Goal: Transaction & Acquisition: Book appointment/travel/reservation

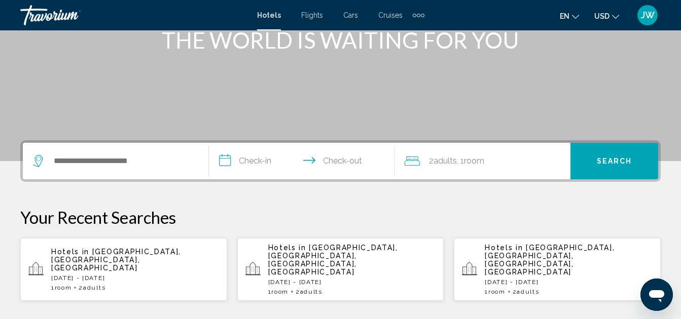
scroll to position [152, 0]
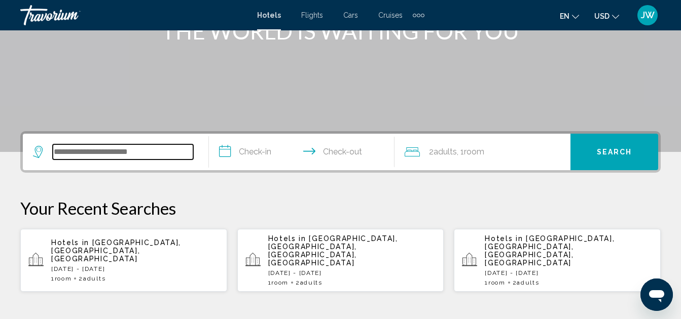
click at [133, 148] on input "Search widget" at bounding box center [123, 152] width 140 height 15
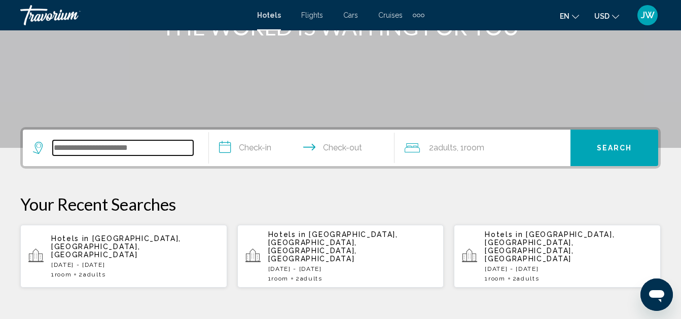
scroll to position [250, 0]
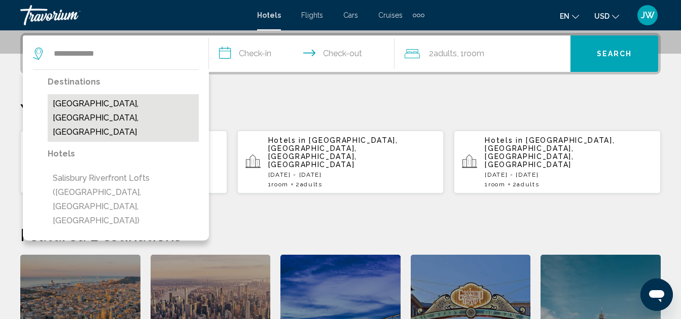
click at [128, 103] on button "[GEOGRAPHIC_DATA], [GEOGRAPHIC_DATA], [GEOGRAPHIC_DATA]" at bounding box center [123, 118] width 151 height 48
type input "**********"
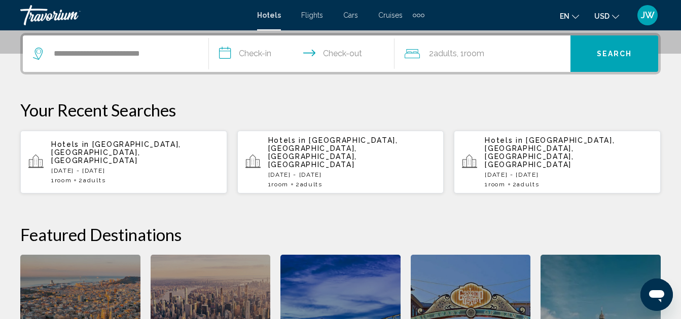
click at [256, 58] on input "**********" at bounding box center [304, 55] width 190 height 40
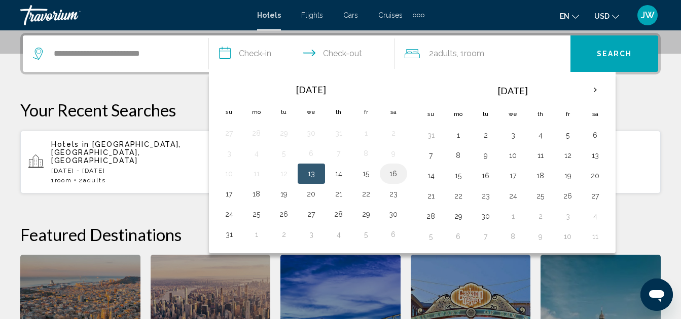
click at [394, 172] on button "16" at bounding box center [393, 174] width 16 height 14
click at [234, 191] on button "17" at bounding box center [229, 194] width 16 height 14
type input "**********"
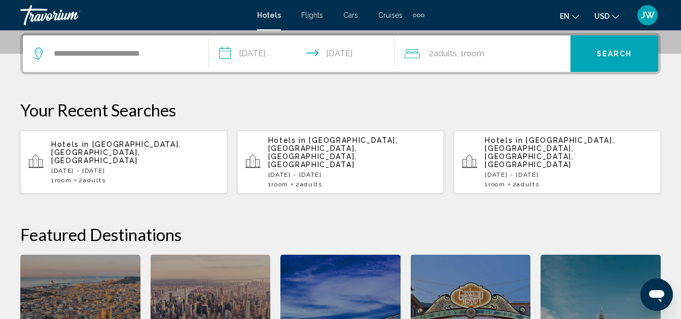
click at [619, 54] on span "Search" at bounding box center [614, 54] width 35 height 8
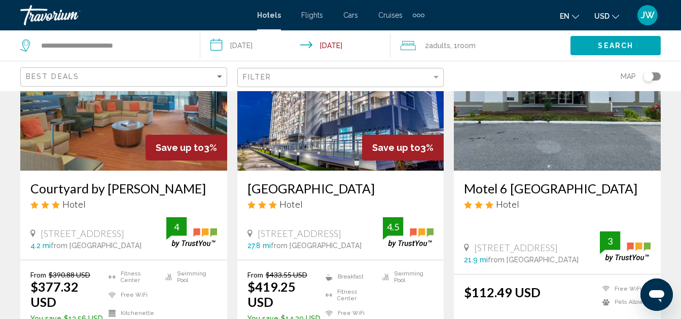
scroll to position [1470, 0]
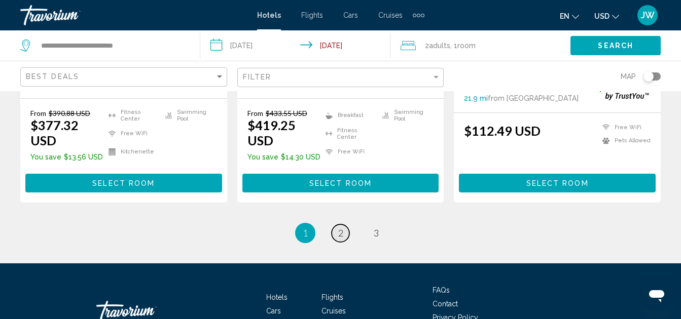
click at [341, 235] on span "2" at bounding box center [340, 233] width 5 height 11
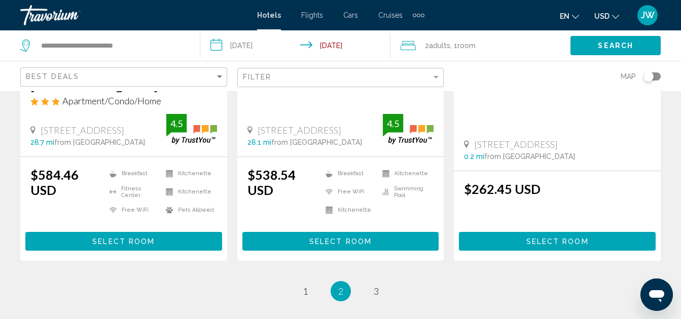
scroll to position [1470, 0]
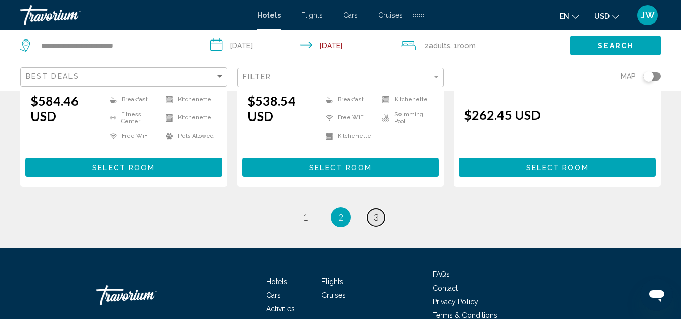
click at [372, 209] on link "page 3" at bounding box center [376, 218] width 18 height 18
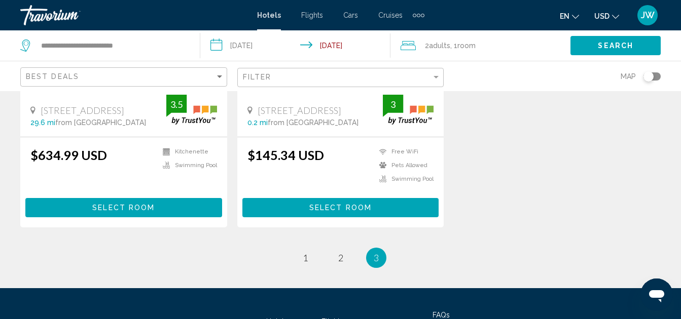
scroll to position [349, 0]
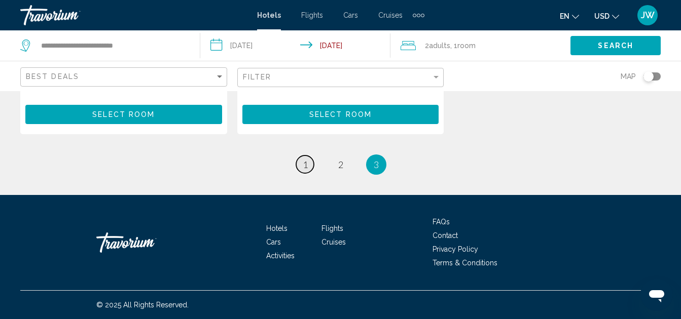
click at [305, 168] on span "1" at bounding box center [305, 164] width 5 height 11
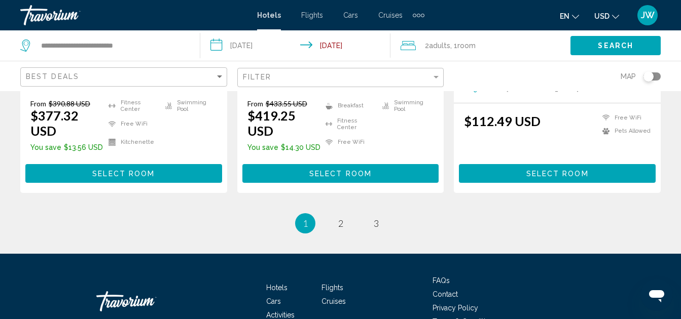
scroll to position [1336, 0]
